Goal: Navigation & Orientation: Find specific page/section

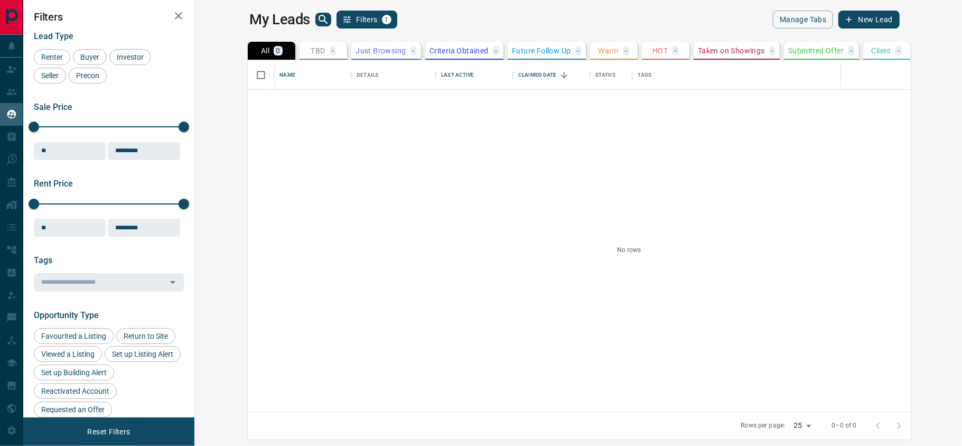
scroll to position [340, 751]
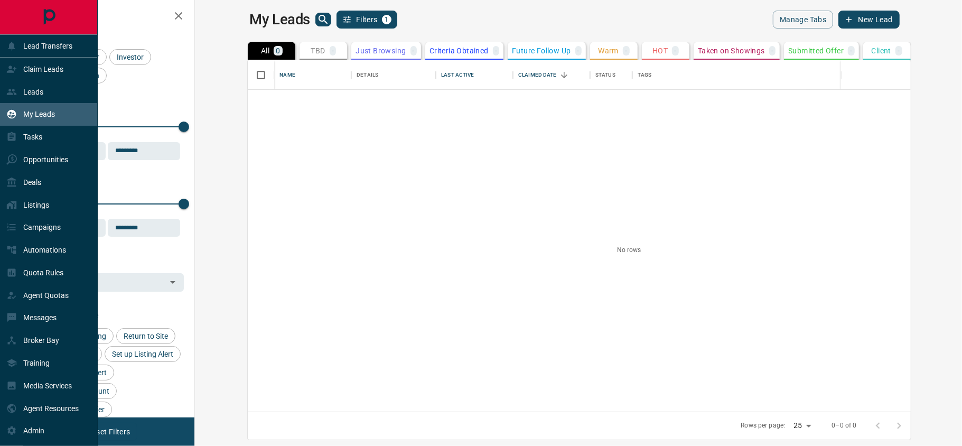
click at [53, 108] on div "My Leads" at bounding box center [30, 114] width 49 height 17
click at [37, 89] on p "Leads" at bounding box center [33, 92] width 20 height 8
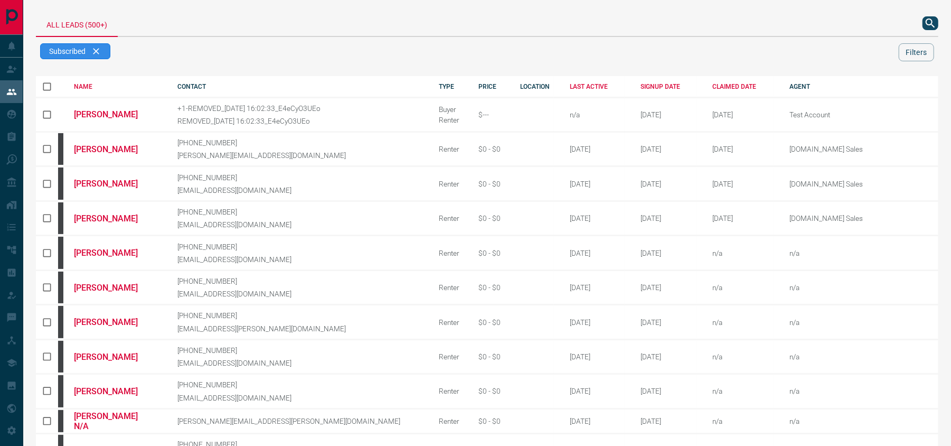
click at [68, 49] on span "Subscribed" at bounding box center [67, 51] width 36 height 8
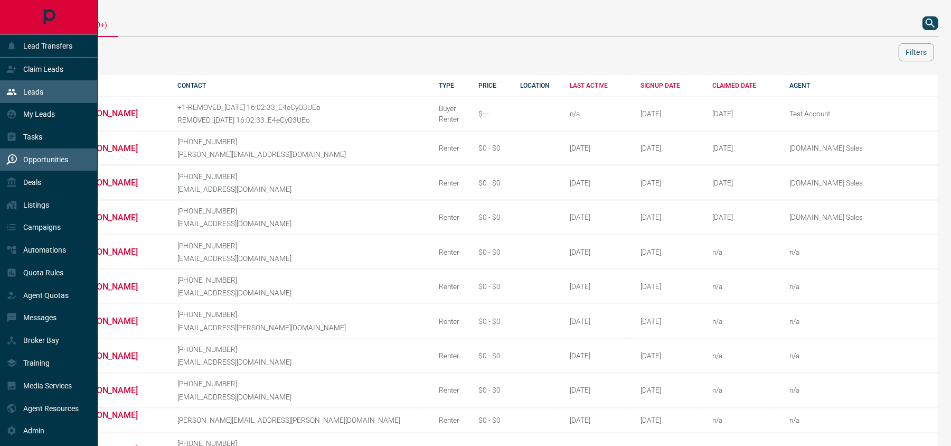
click at [45, 163] on p "Opportunities" at bounding box center [45, 159] width 45 height 8
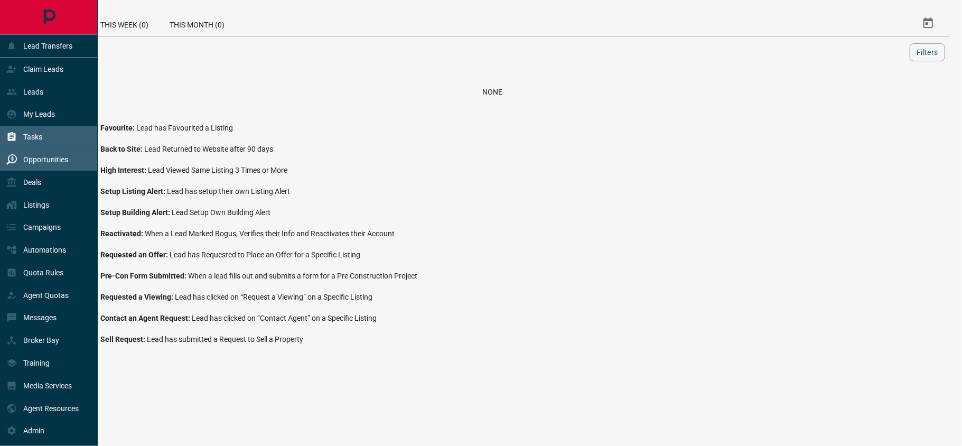
click at [39, 136] on p "Tasks" at bounding box center [32, 137] width 19 height 8
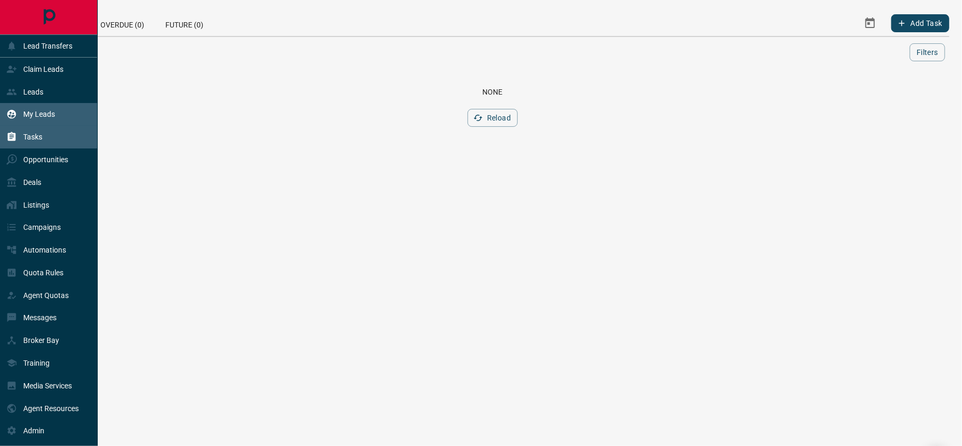
click at [43, 108] on div "My Leads" at bounding box center [30, 114] width 49 height 17
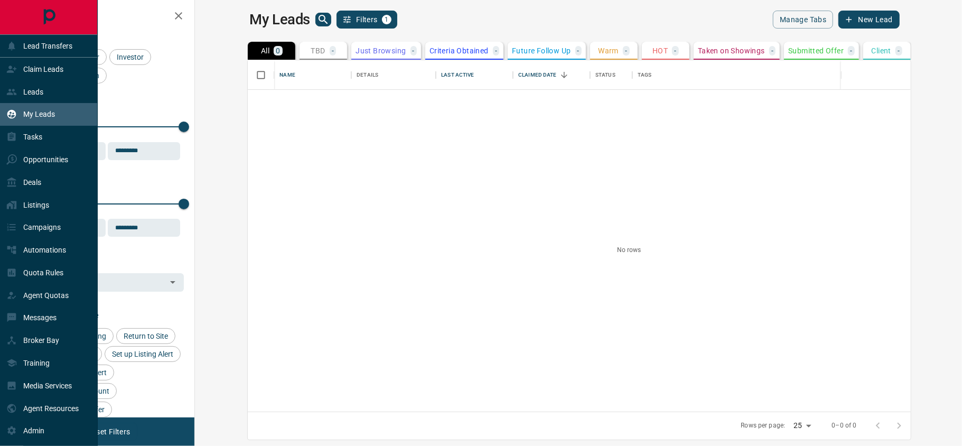
scroll to position [340, 751]
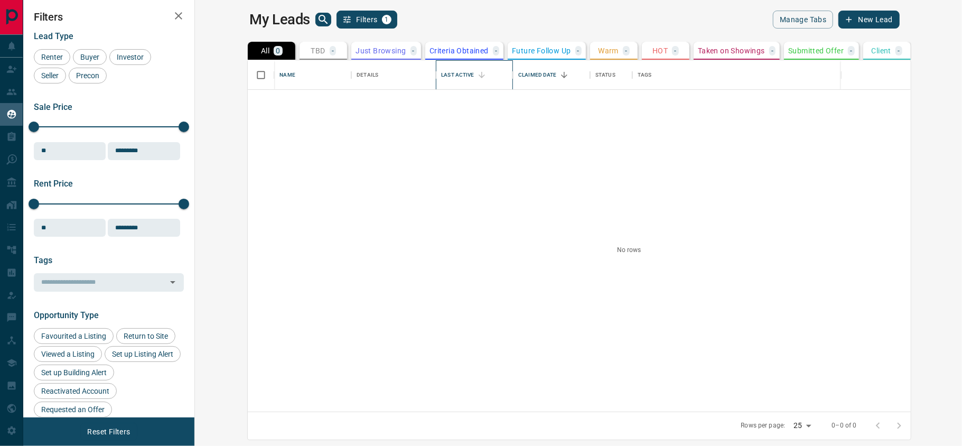
click at [441, 75] on div "Last Active" at bounding box center [457, 75] width 33 height 30
click at [85, 57] on span "Buyer" at bounding box center [90, 57] width 26 height 8
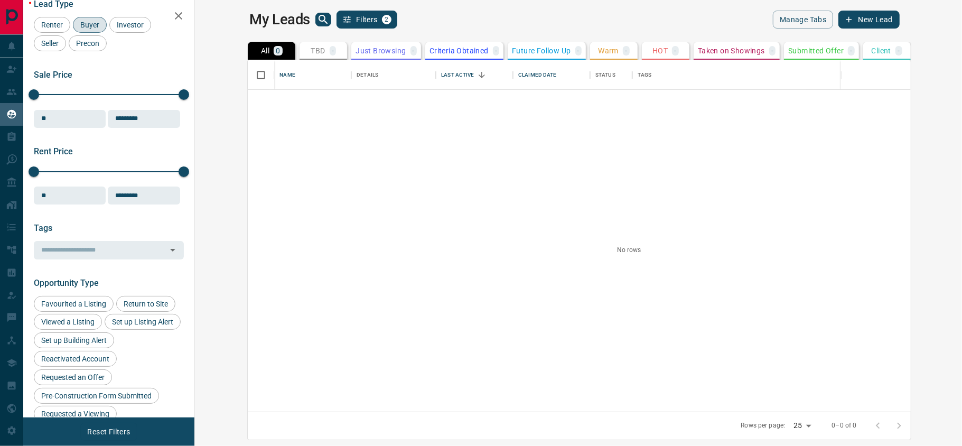
scroll to position [16, 0]
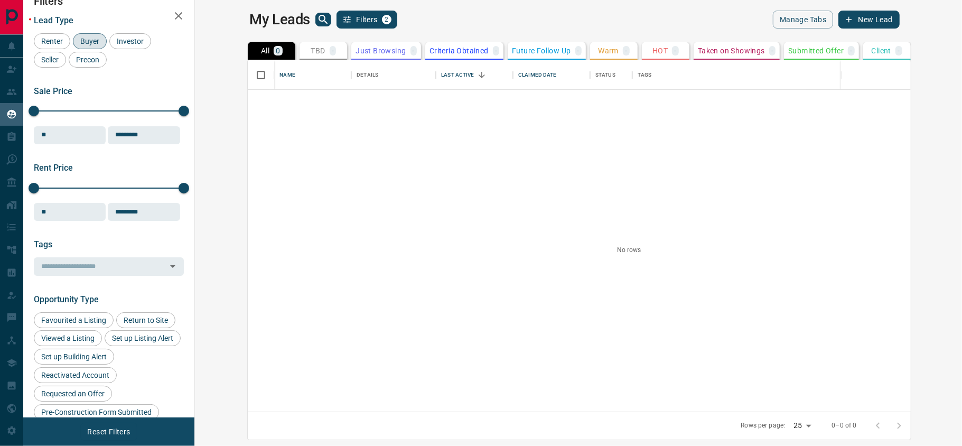
click at [86, 37] on span "Buyer" at bounding box center [90, 41] width 26 height 8
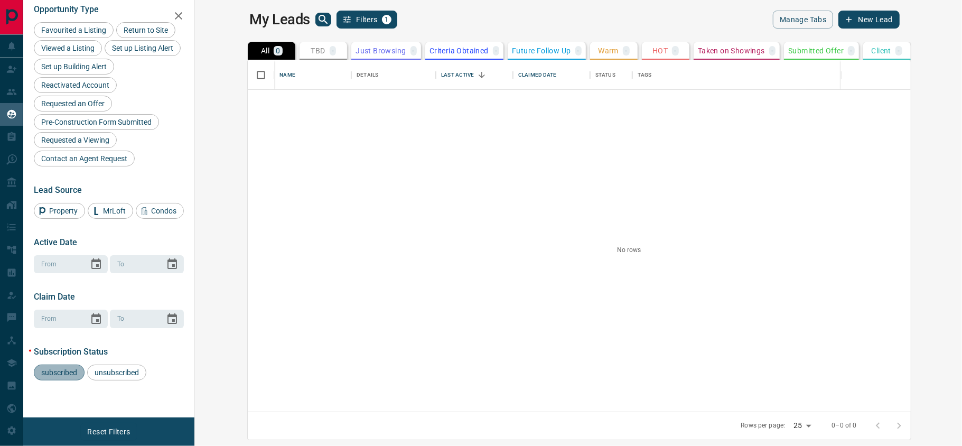
click at [49, 372] on span "subscribed" at bounding box center [59, 372] width 43 height 8
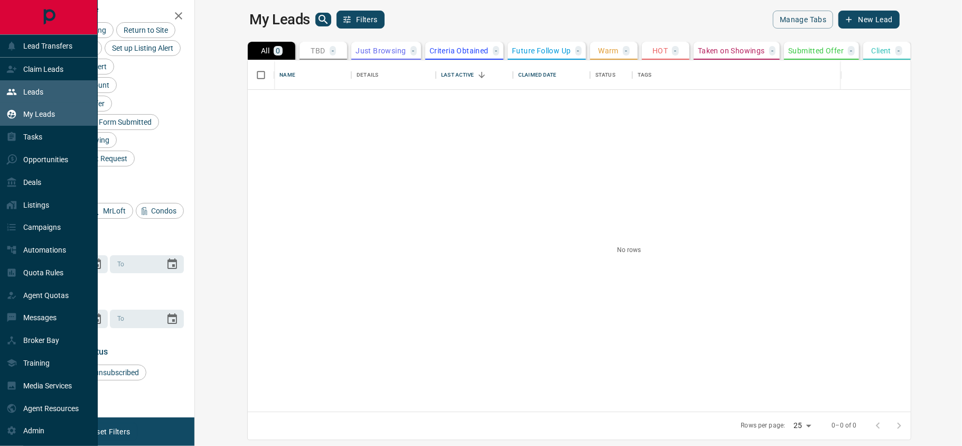
click at [43, 91] on p "Leads" at bounding box center [33, 92] width 20 height 8
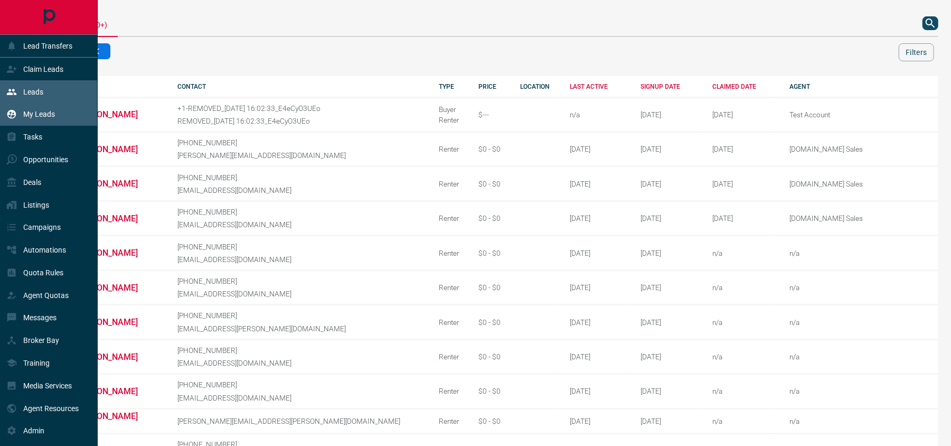
click at [43, 109] on div "My Leads" at bounding box center [30, 114] width 49 height 17
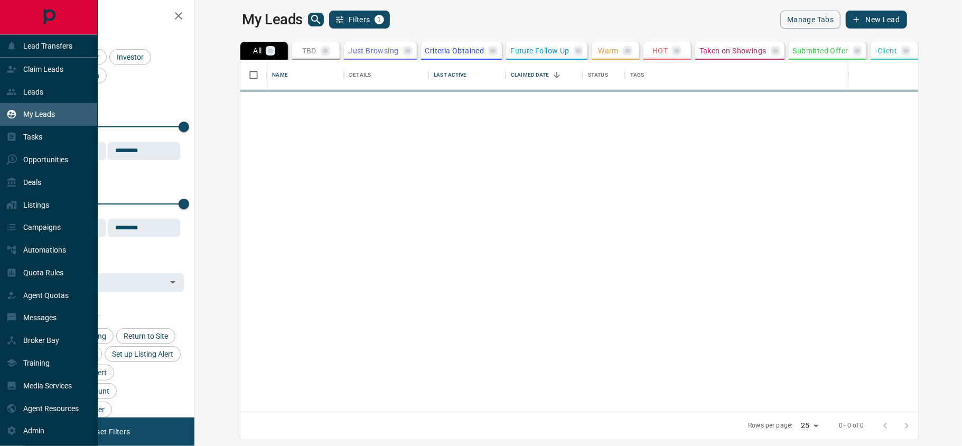
scroll to position [340, 751]
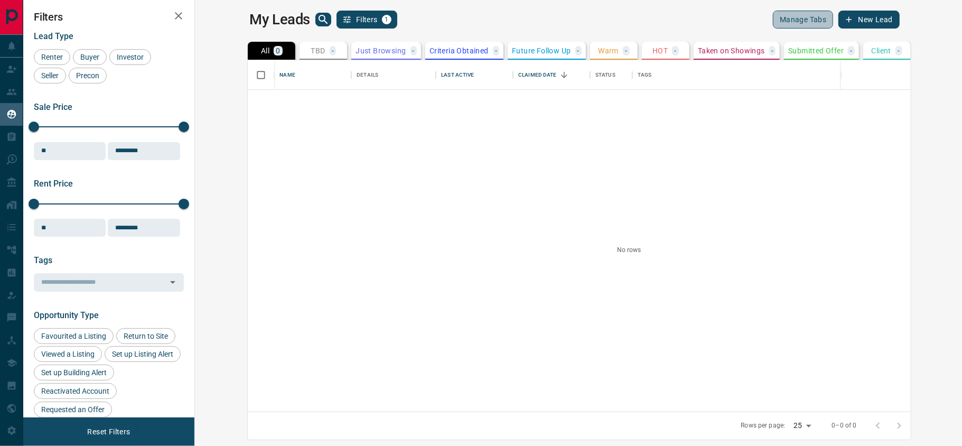
click at [833, 19] on button "Manage Tabs" at bounding box center [803, 20] width 60 height 18
